Goal: Information Seeking & Learning: Learn about a topic

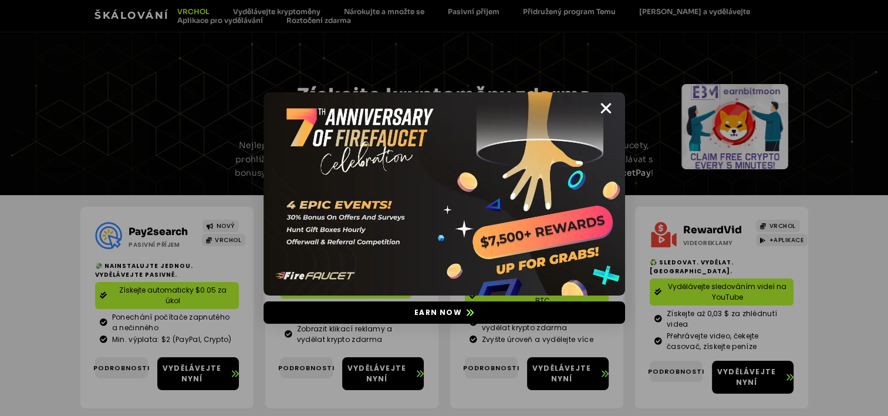
click at [477, 12] on div "Earn now" at bounding box center [444, 208] width 888 height 416
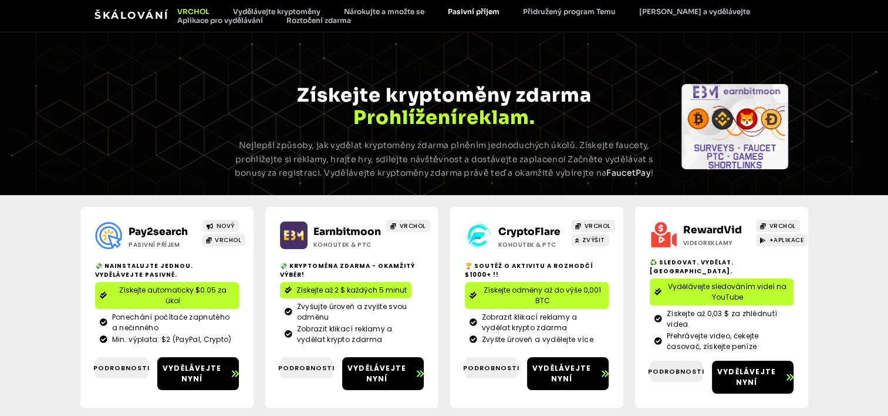
click at [477, 12] on link "Pasivní příjem" at bounding box center [473, 11] width 75 height 9
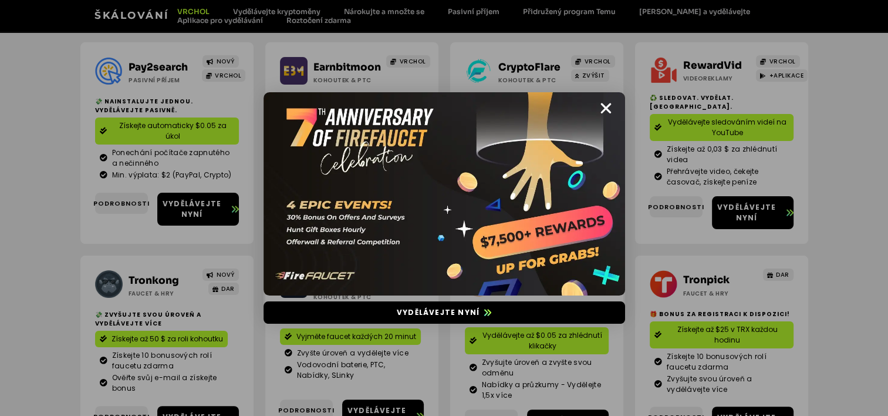
scroll to position [164, 0]
click at [609, 104] on icon "Zavřít" at bounding box center [606, 108] width 15 height 15
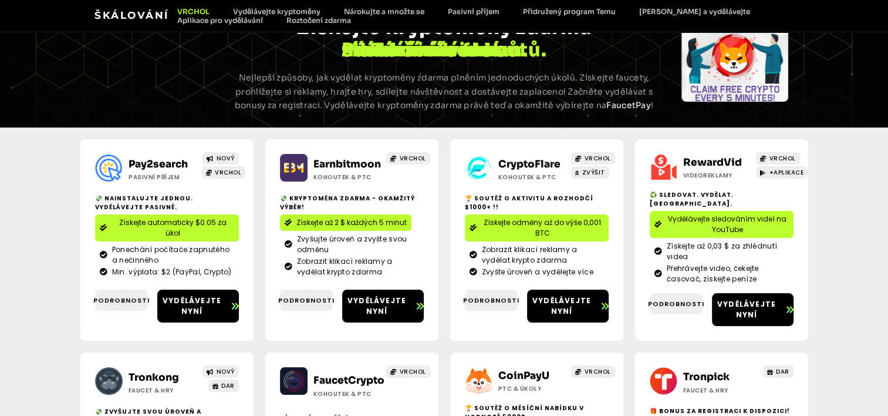
scroll to position [65, 0]
